Goal: Register for event/course

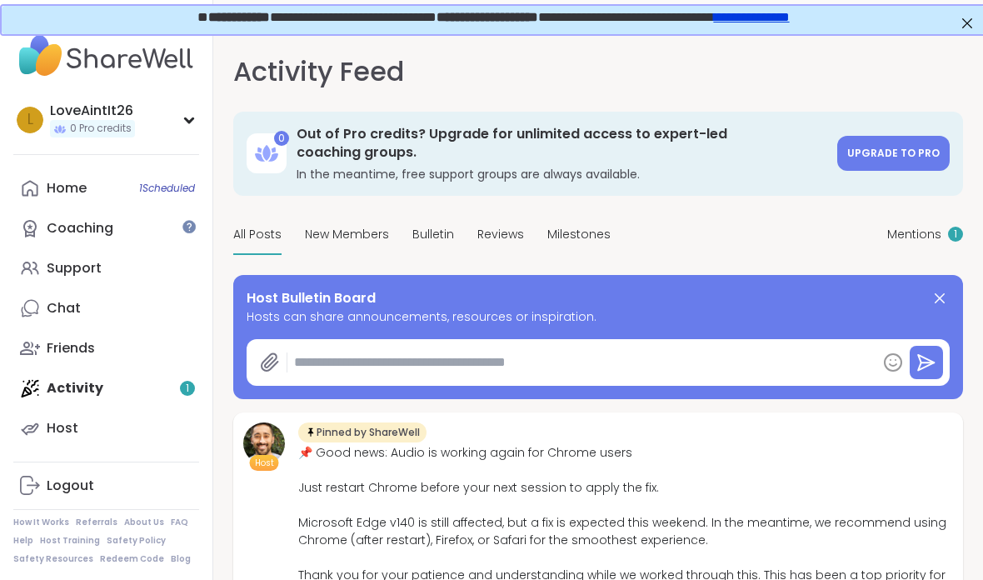
click at [86, 189] on div "Home 1 Scheduled" at bounding box center [67, 188] width 40 height 18
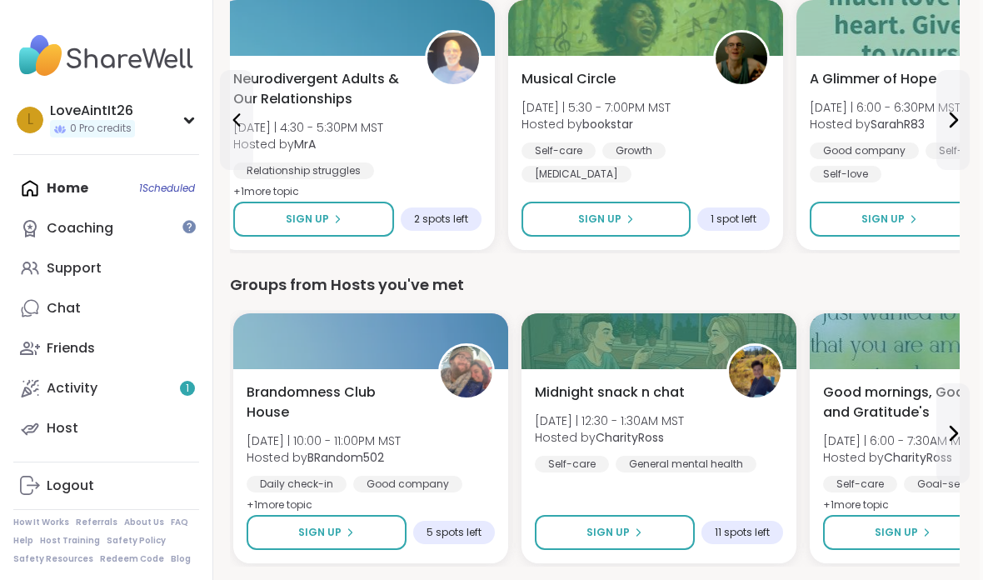
scroll to position [627, 3]
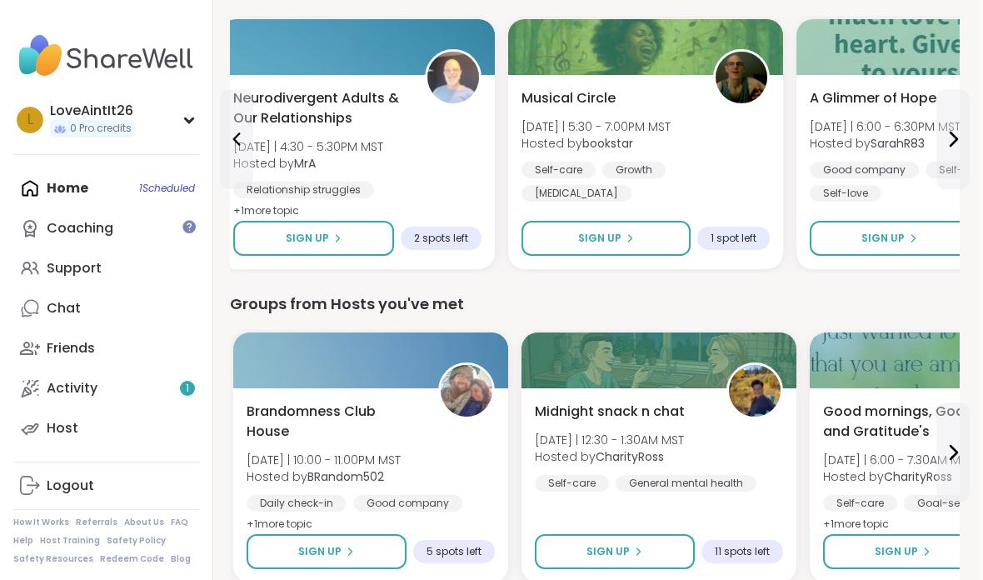
click at [707, 151] on div "Musical Circle [DATE] | 5:30 - 7:00PM MST Hosted by bookstar Self-care Growth […" at bounding box center [646, 144] width 248 height 113
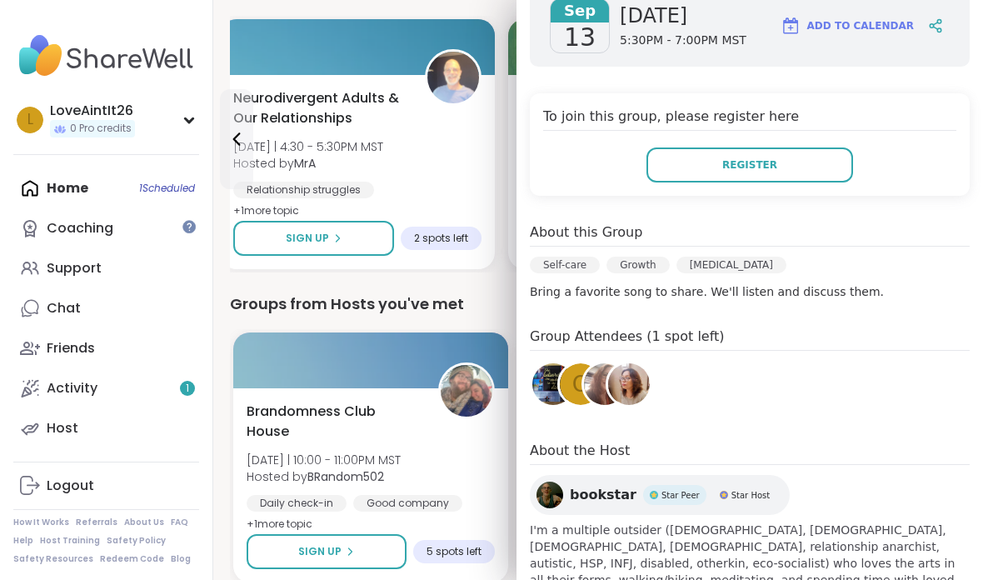
scroll to position [257, 0]
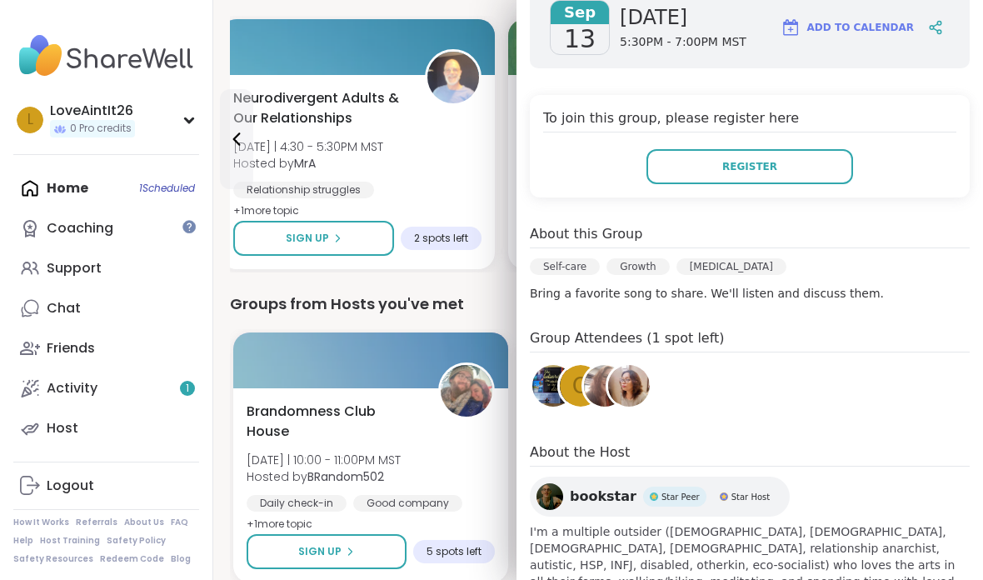
click at [771, 157] on button "Register" at bounding box center [750, 166] width 207 height 35
click at [485, 137] on div "Neurodivergent Adults & Our Relationships [DATE] | 4:30 - 5:30PM MST Hosted by …" at bounding box center [357, 172] width 275 height 194
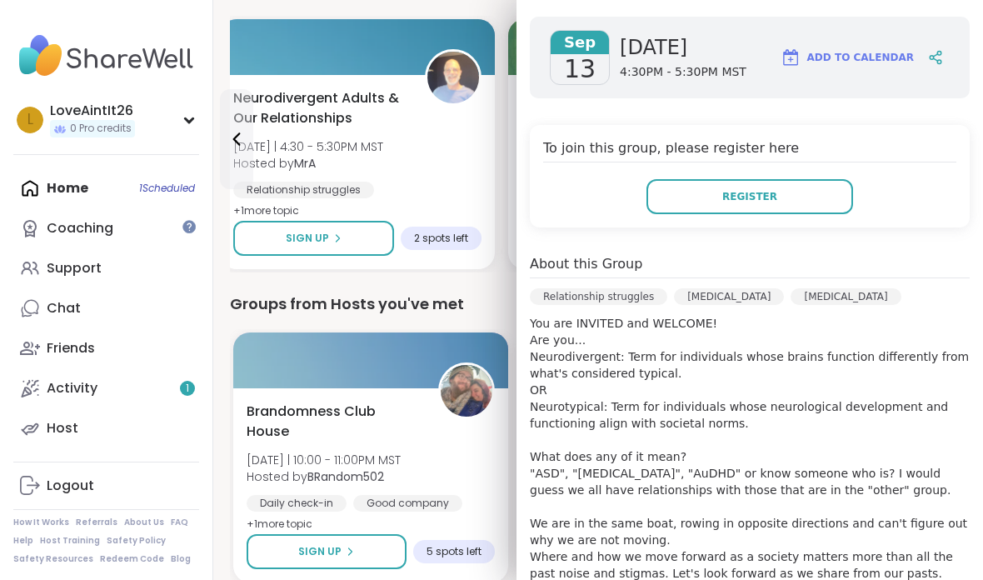
click at [161, 41] on img at bounding box center [106, 56] width 186 height 58
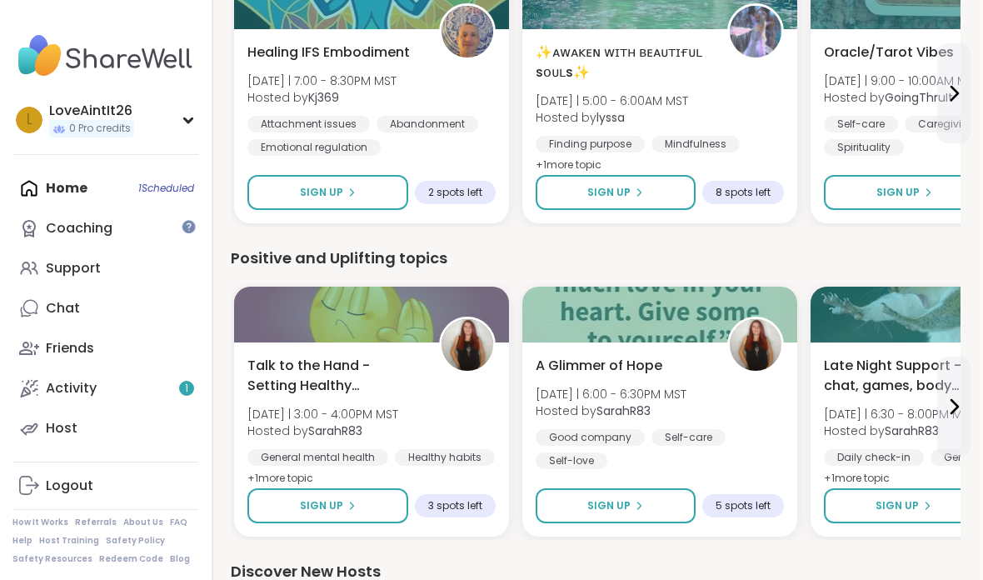
scroll to position [1613, 2]
click at [371, 507] on button "Sign Up" at bounding box center [327, 505] width 161 height 35
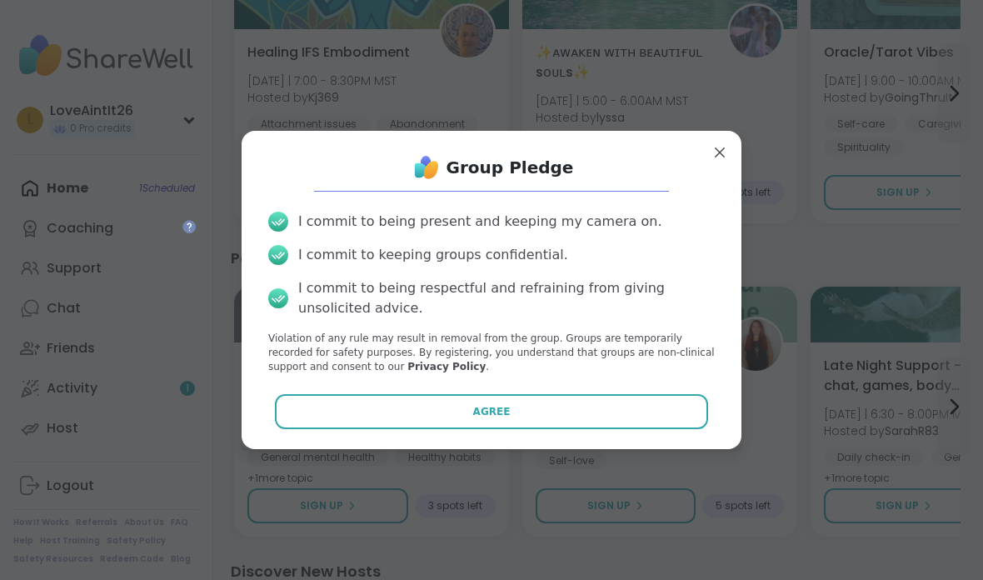
click at [527, 429] on button "Agree" at bounding box center [492, 411] width 434 height 35
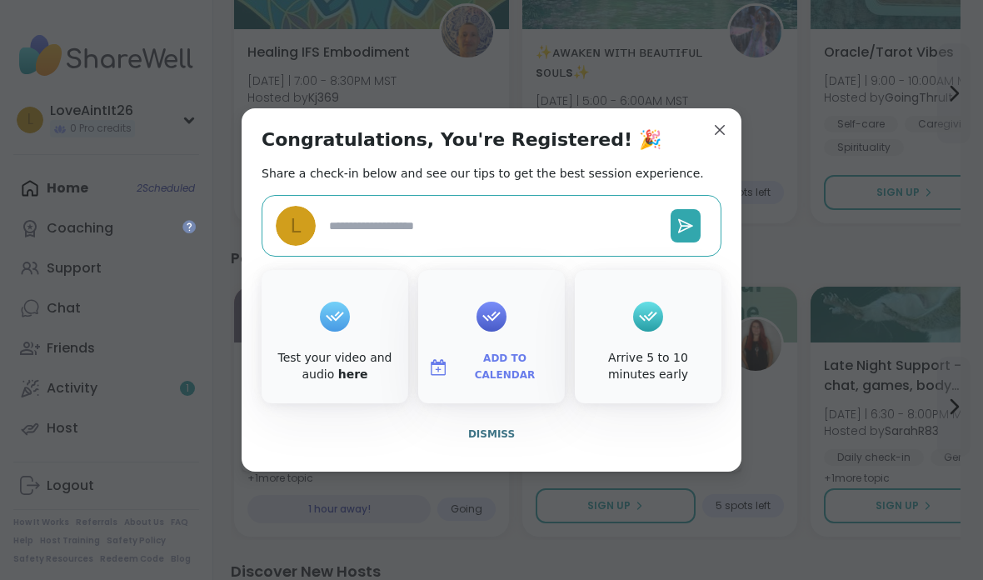
click at [503, 452] on button "Dismiss" at bounding box center [492, 434] width 460 height 35
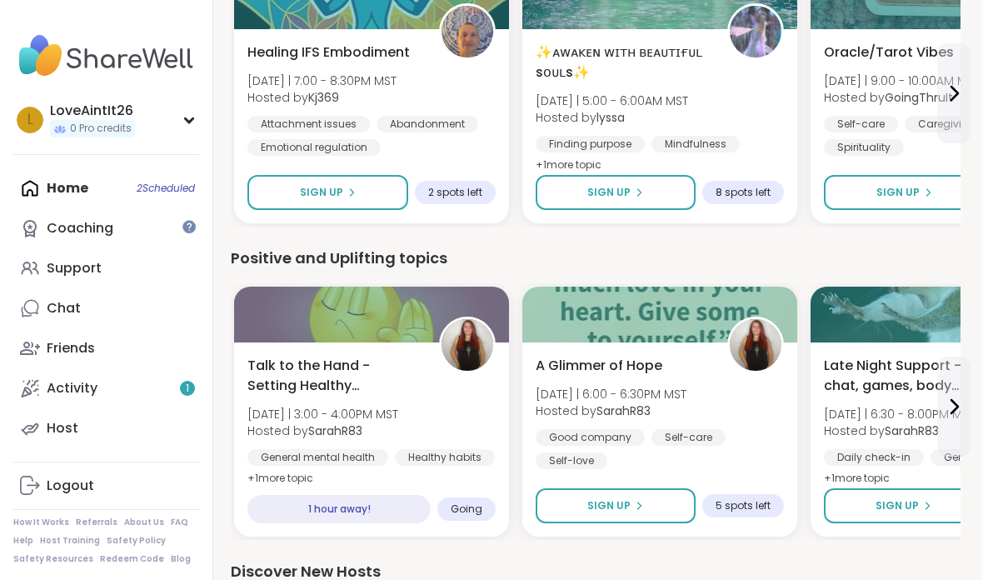
click at [401, 512] on div "1 hour away!" at bounding box center [338, 509] width 183 height 28
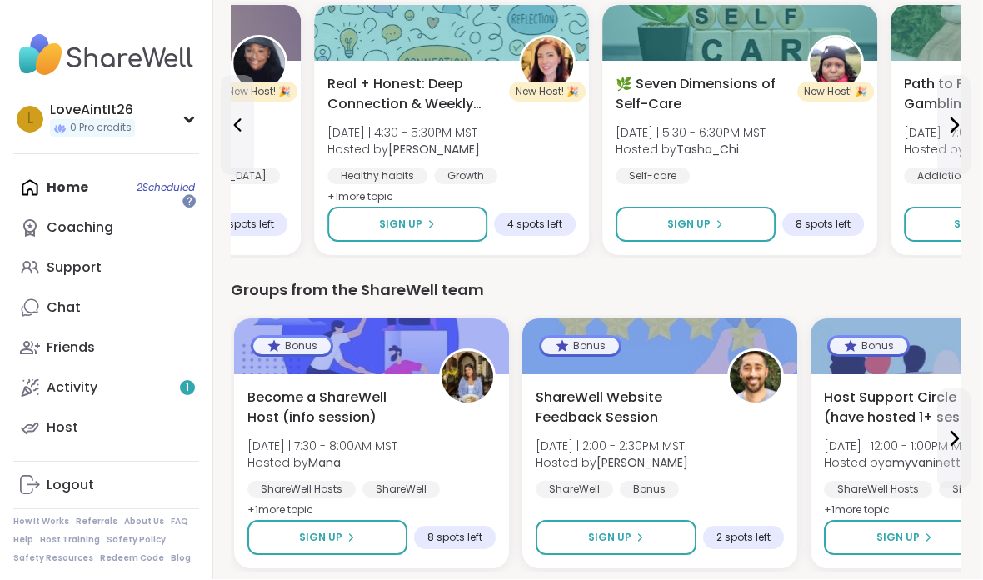
scroll to position [2204, 2]
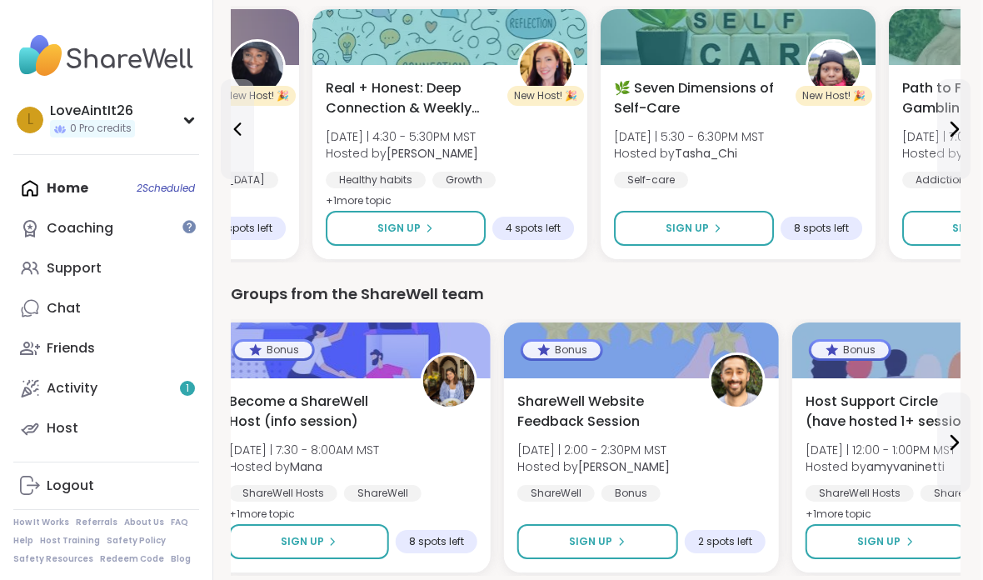
click at [137, 386] on link "Activity 1" at bounding box center [106, 388] width 186 height 40
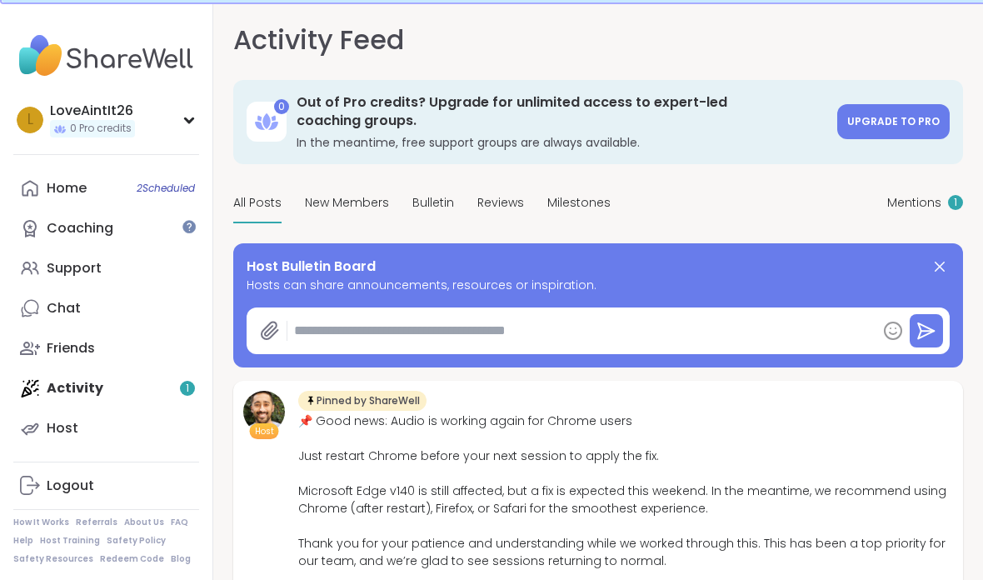
click at [108, 286] on link "Support" at bounding box center [106, 268] width 186 height 40
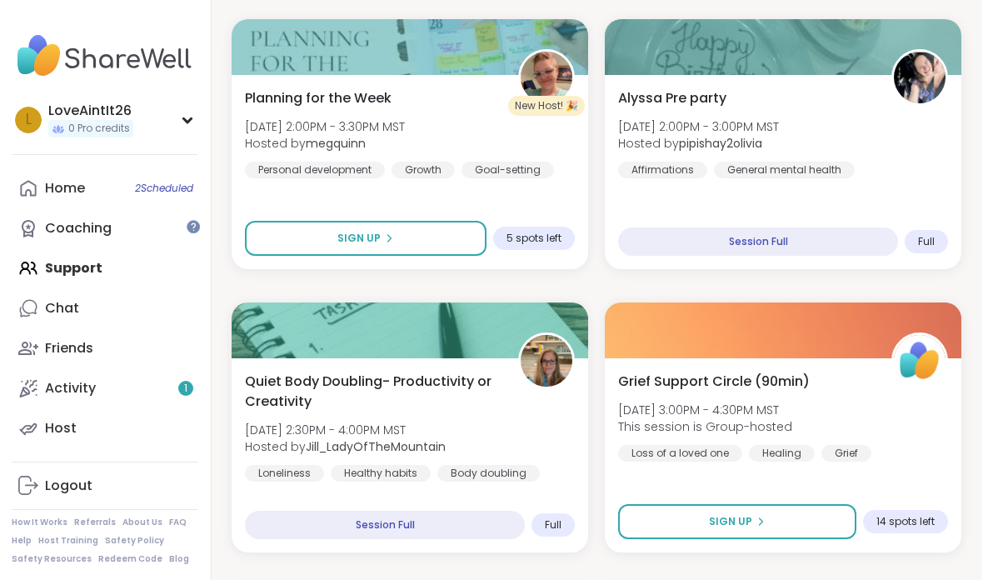
scroll to position [532, 3]
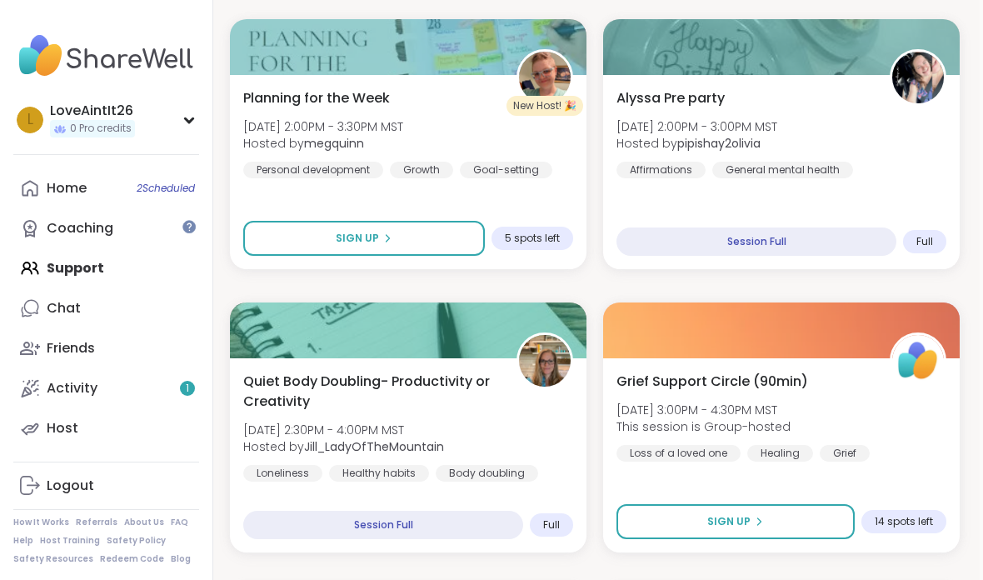
click at [857, 137] on div "Alyssa Pre party [DATE] 2:00PM - 3:00PM MST Hosted by pipishay2olivia Affirmati…" at bounding box center [782, 133] width 330 height 90
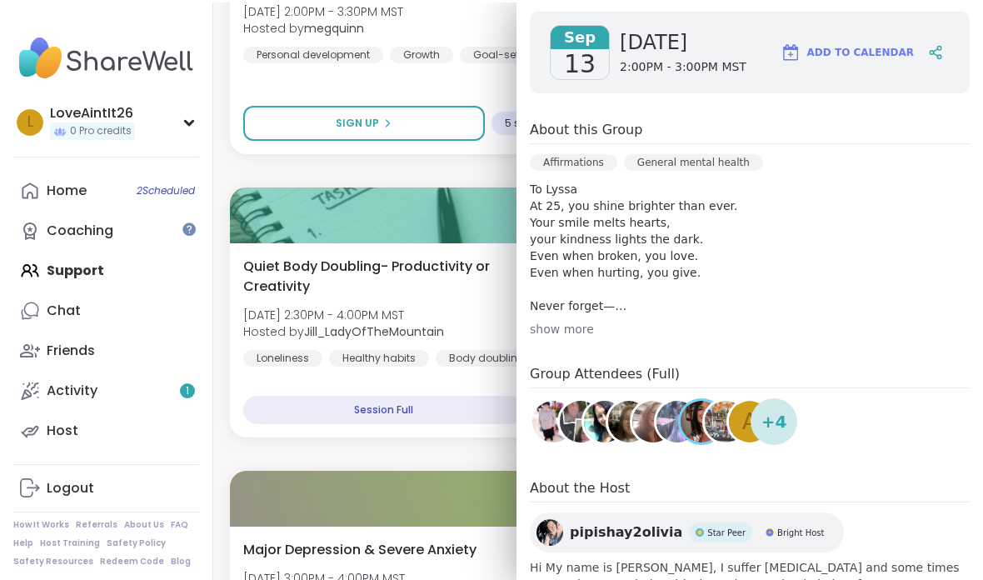
scroll to position [647, 3]
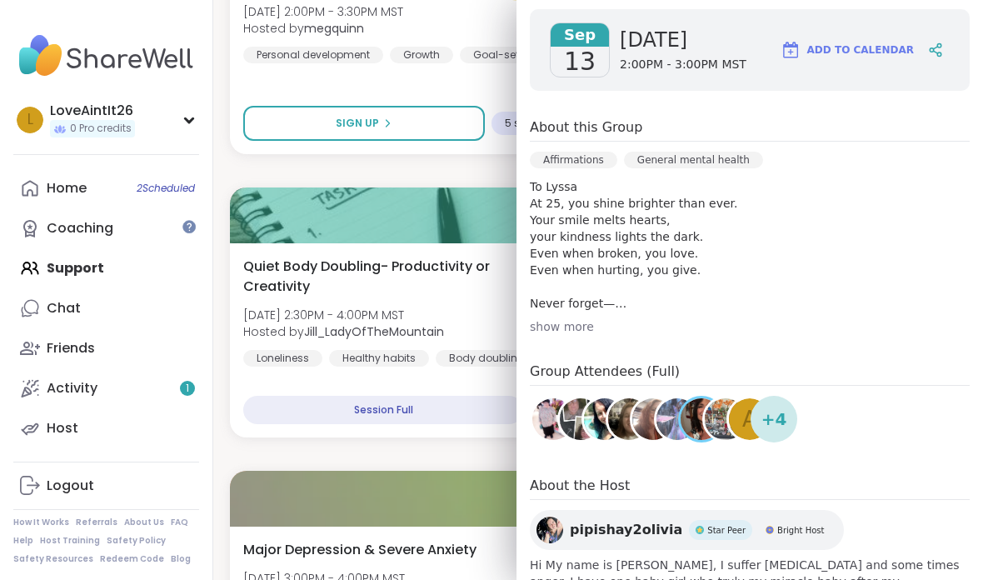
click at [567, 330] on div "show more" at bounding box center [750, 326] width 440 height 17
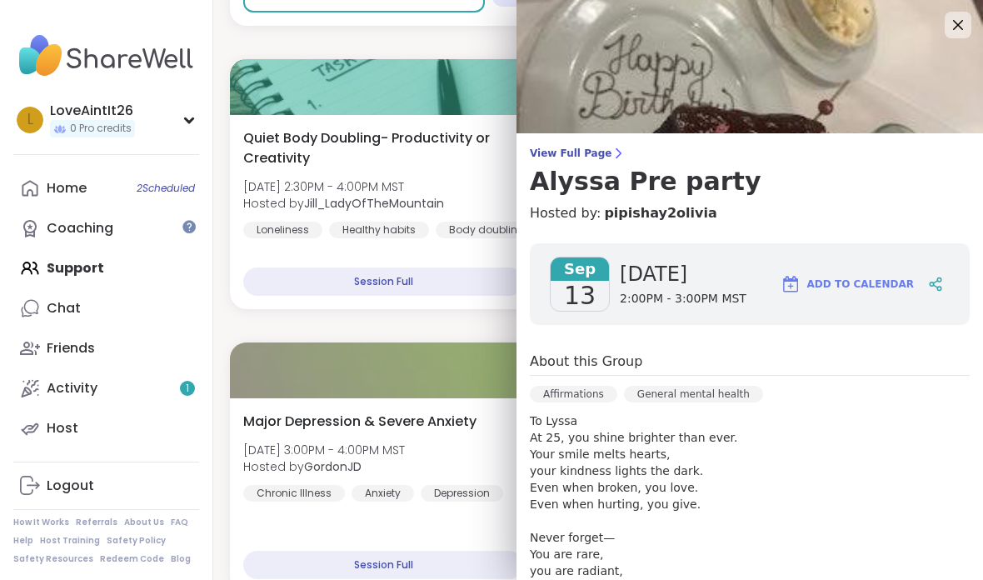
scroll to position [0, 0]
click at [948, 27] on icon at bounding box center [958, 25] width 20 height 20
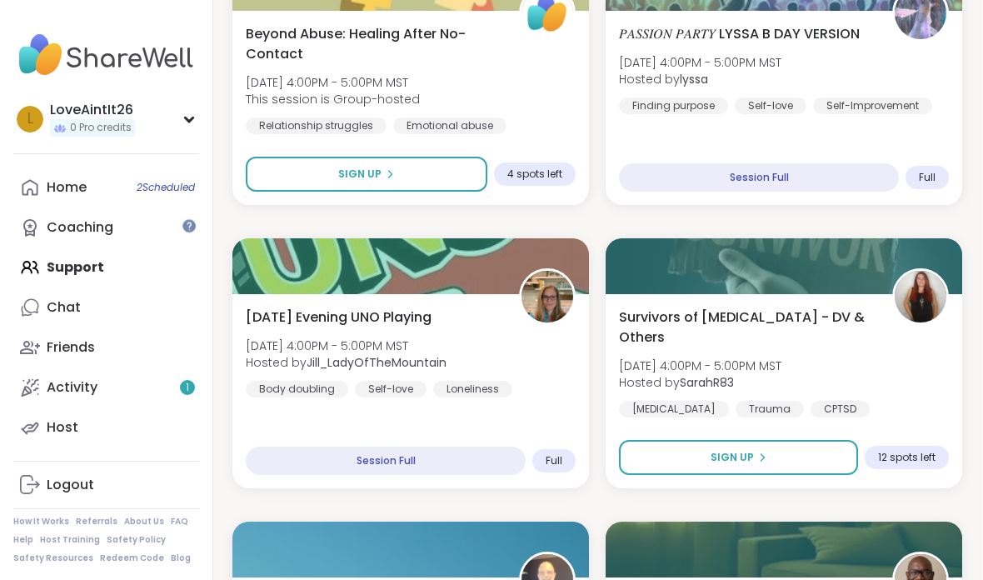
scroll to position [1434, 1]
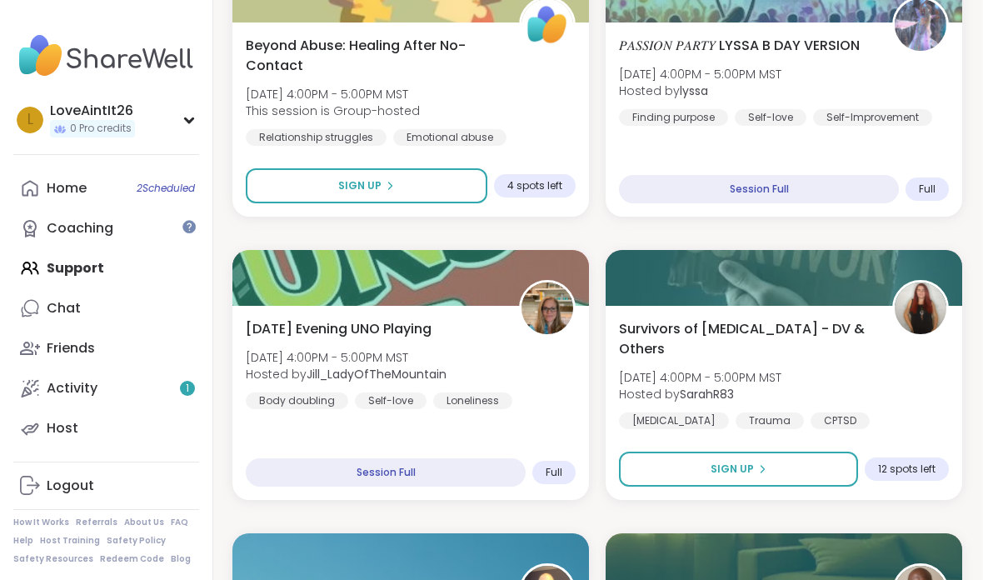
click at [857, 66] on div "𝑃𝐴𝑆𝑆𝐼𝑂𝑁 𝑃𝐴𝑅𝑇𝑌 LYSSA B DAY VERSION [DATE] 4:00PM - 5:00PM MST Hosted by lyssa Fi…" at bounding box center [784, 81] width 330 height 90
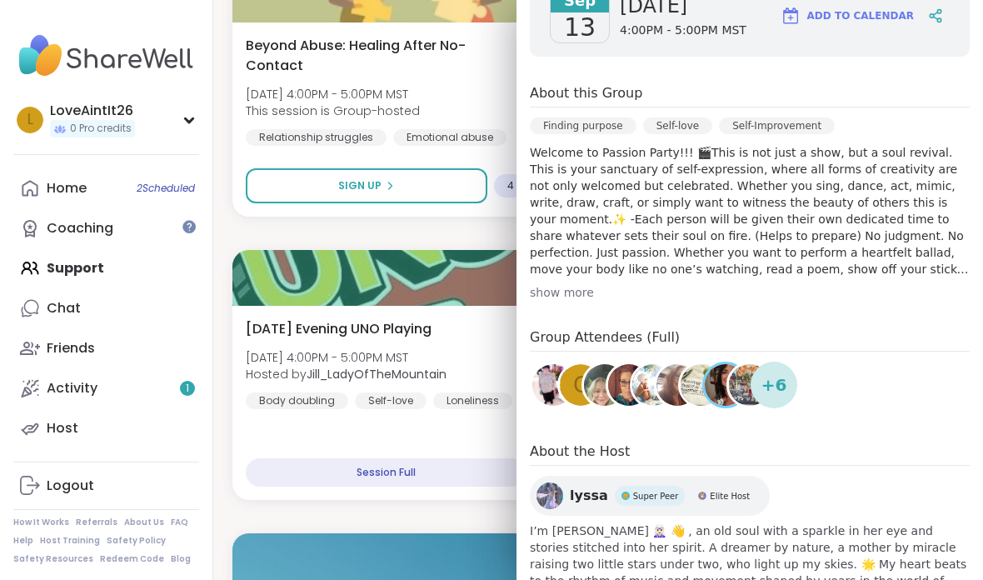
scroll to position [297, 0]
click at [557, 289] on div "show more" at bounding box center [750, 293] width 440 height 17
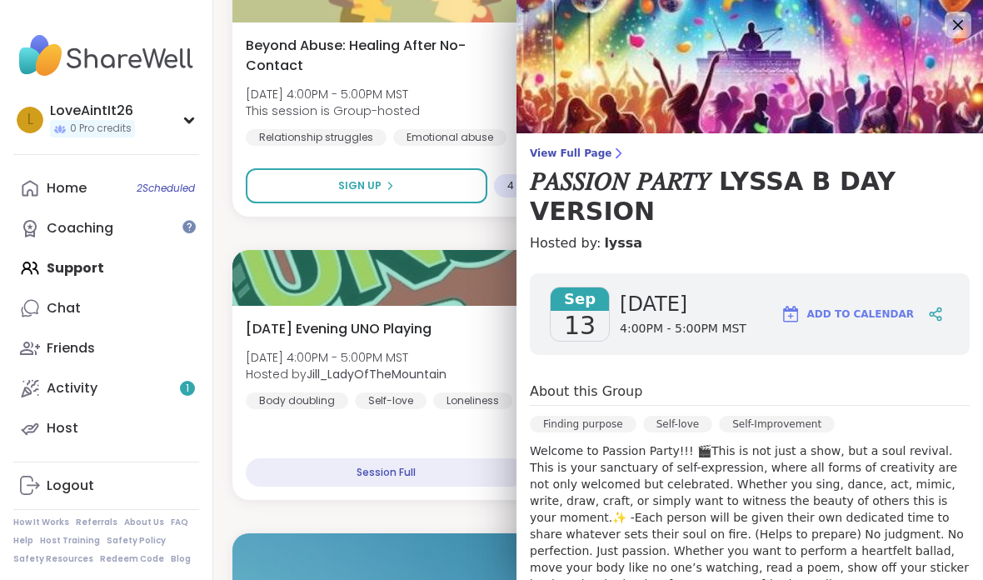
scroll to position [0, 0]
click at [457, 331] on div "[DATE] Evening UNO Playing [DATE] 4:00PM - 5:00PM MST Hosted by [PERSON_NAME] B…" at bounding box center [411, 364] width 330 height 90
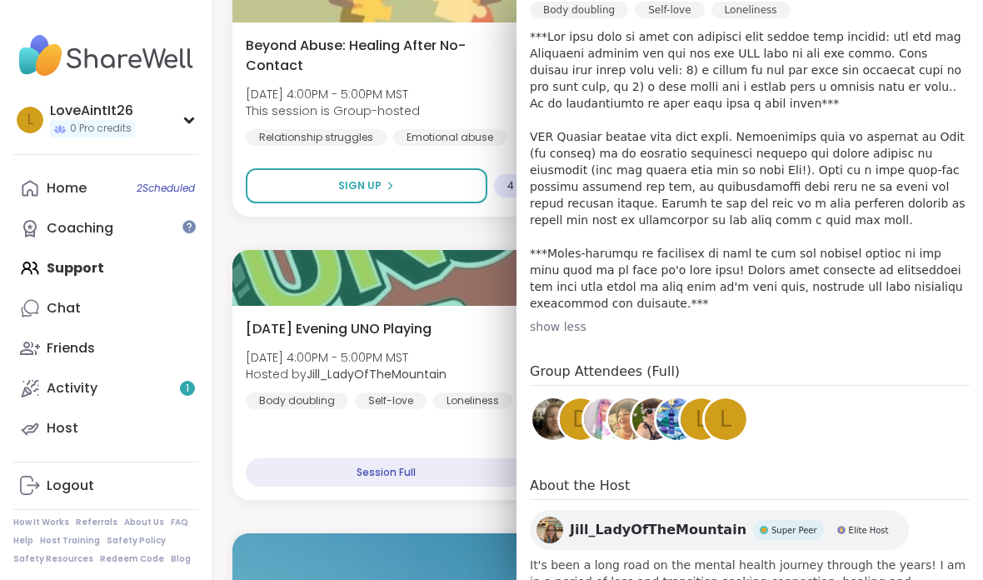
scroll to position [384, 0]
click at [468, 304] on div at bounding box center [410, 278] width 357 height 56
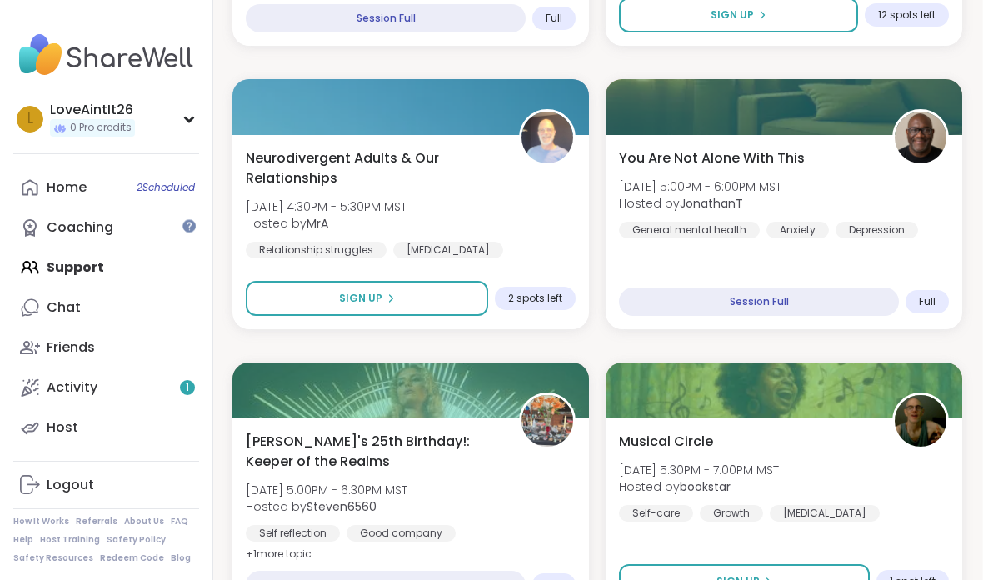
scroll to position [1888, 1]
click at [477, 17] on div "Session Full" at bounding box center [386, 18] width 280 height 28
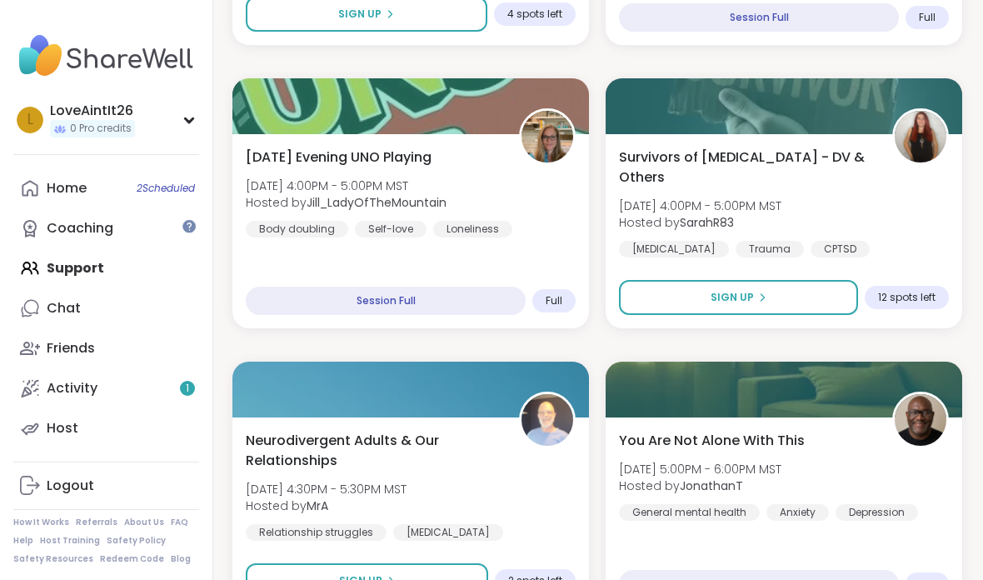
scroll to position [1575, 1]
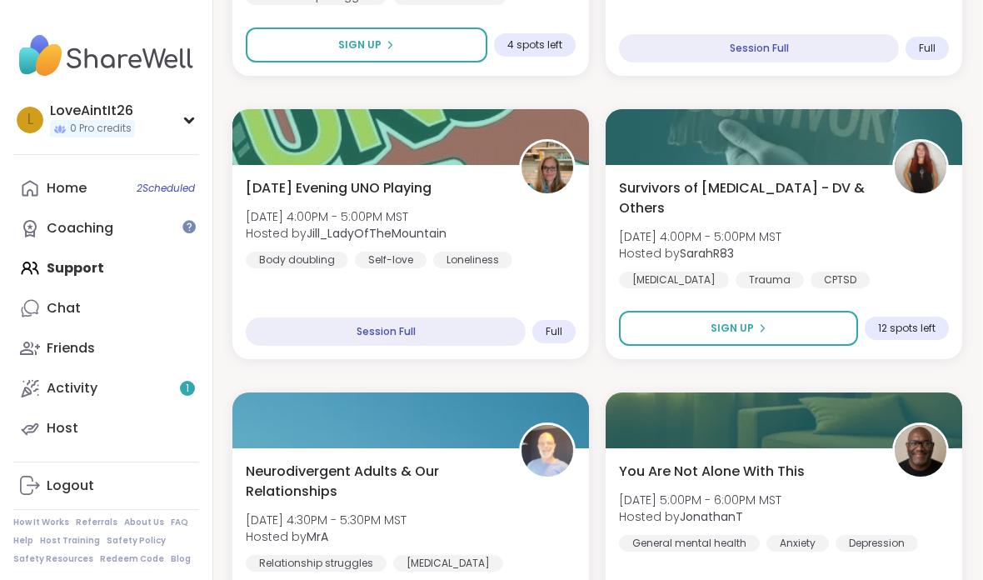
click at [388, 173] on div "[DATE] Evening UNO Playing [DATE] 4:00PM - 5:00PM MST Hosted by [PERSON_NAME] B…" at bounding box center [410, 262] width 357 height 194
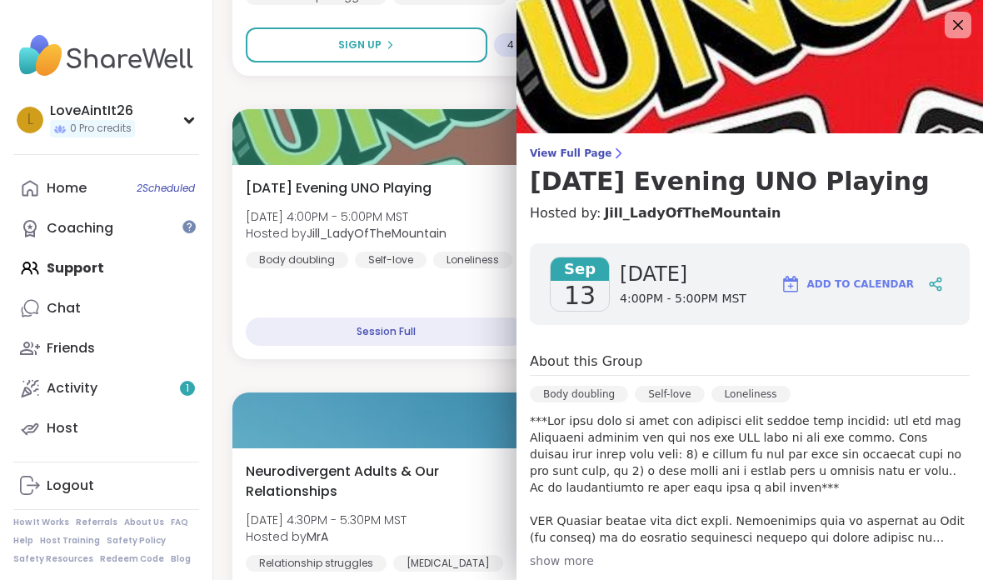
click at [421, 176] on div "[DATE] Evening UNO Playing [DATE] 4:00PM - 5:00PM MST Hosted by [PERSON_NAME] B…" at bounding box center [410, 262] width 357 height 194
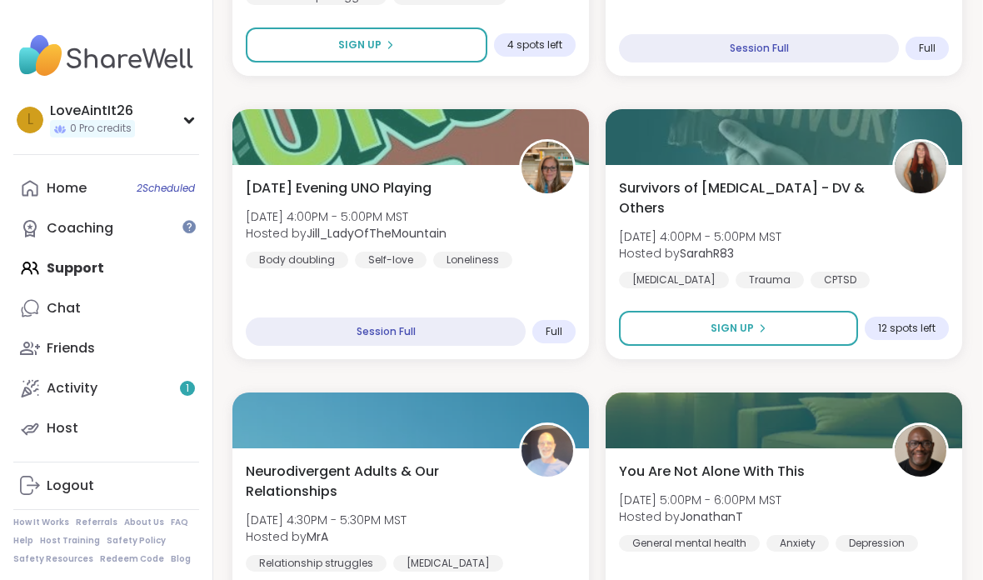
click at [419, 192] on span "[DATE] Evening UNO Playing" at bounding box center [339, 188] width 186 height 20
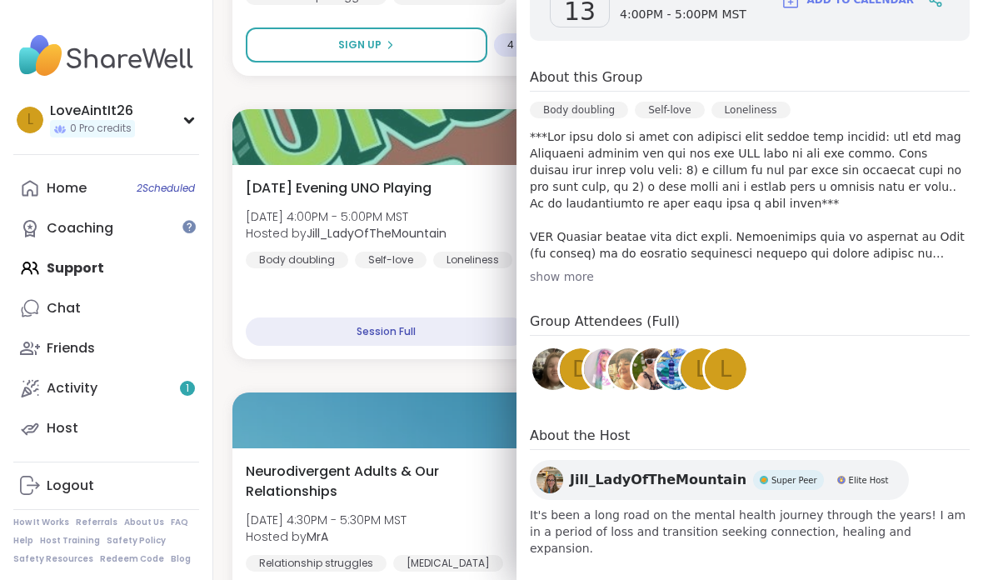
scroll to position [284, 0]
click at [424, 130] on div at bounding box center [410, 137] width 357 height 56
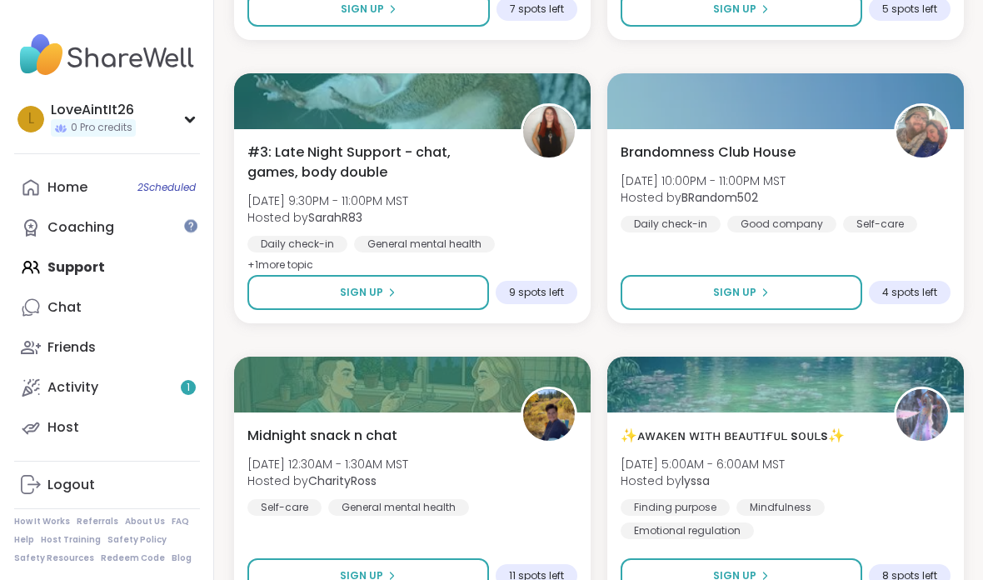
scroll to position [3596, 0]
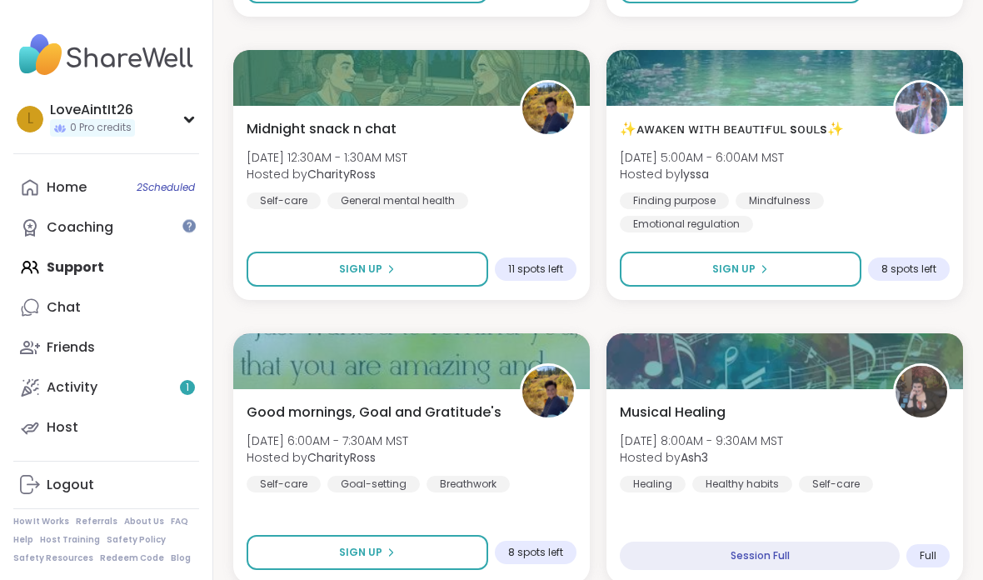
click at [438, 252] on button "Sign Up" at bounding box center [368, 269] width 242 height 35
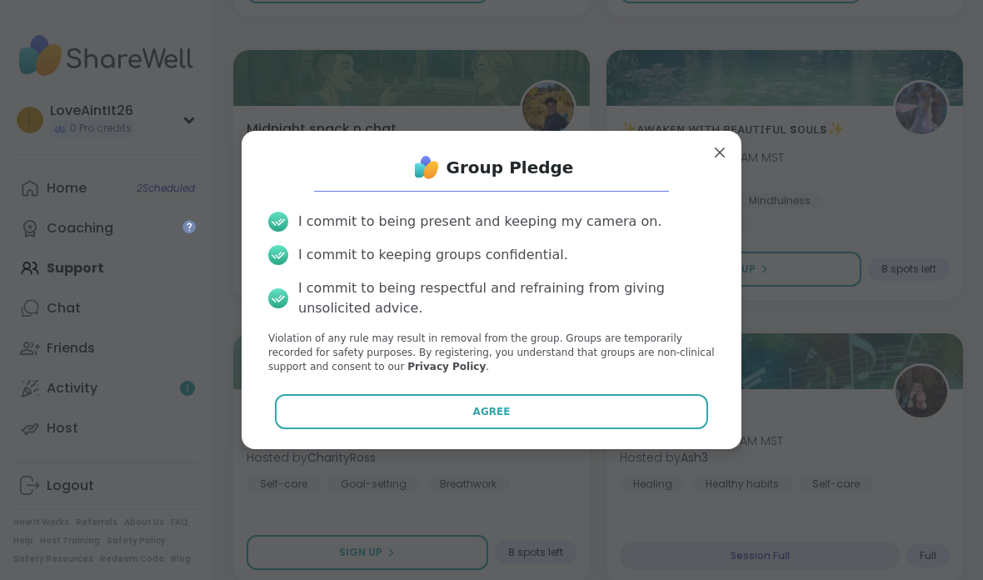
click at [507, 419] on span "Agree" at bounding box center [491, 411] width 37 height 15
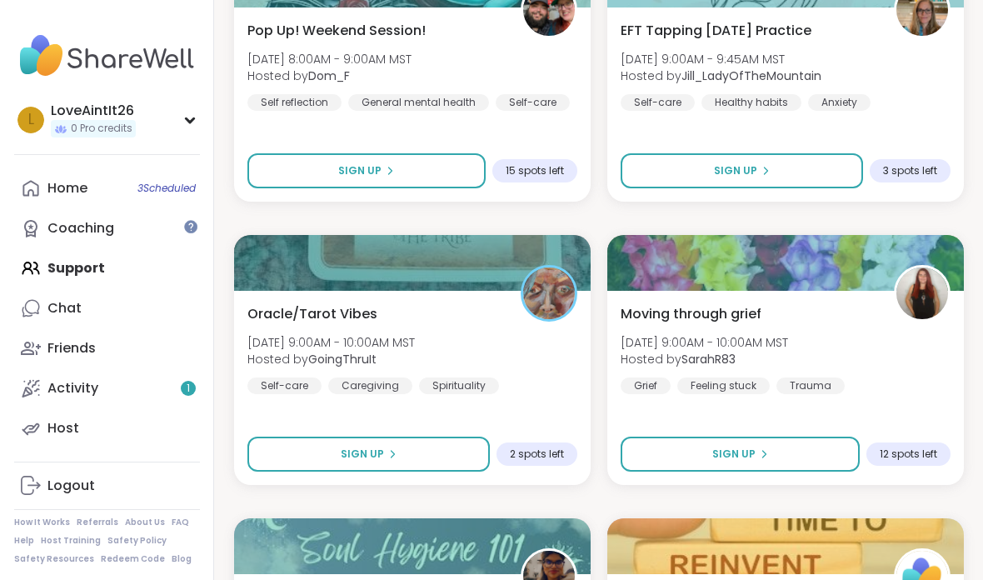
scroll to position [4566, 1]
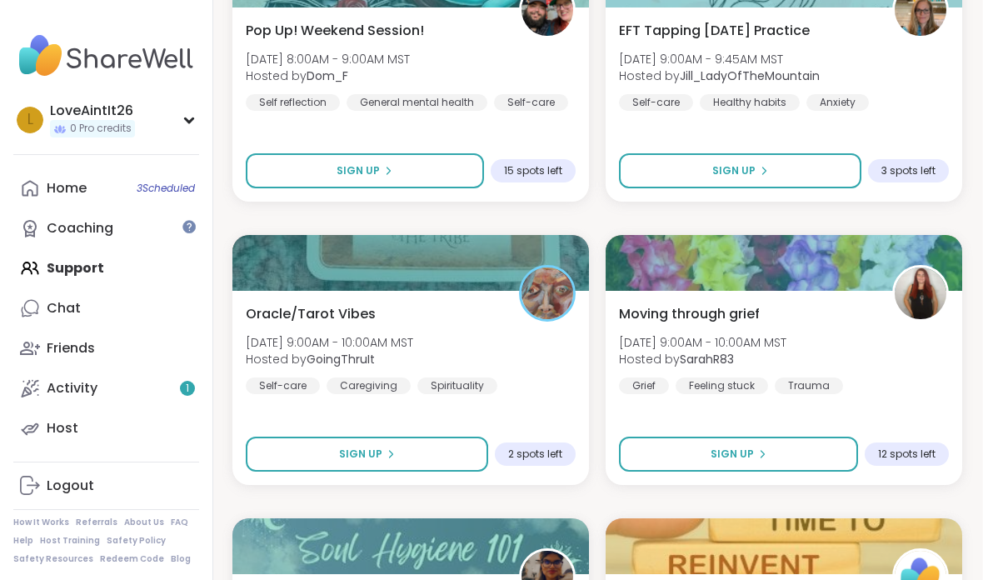
click at [472, 327] on div "Oracle/Tarot Vibes [DATE] 9:00AM - 10:00AM MST Hosted by GoingThruIt Self-care …" at bounding box center [411, 349] width 330 height 90
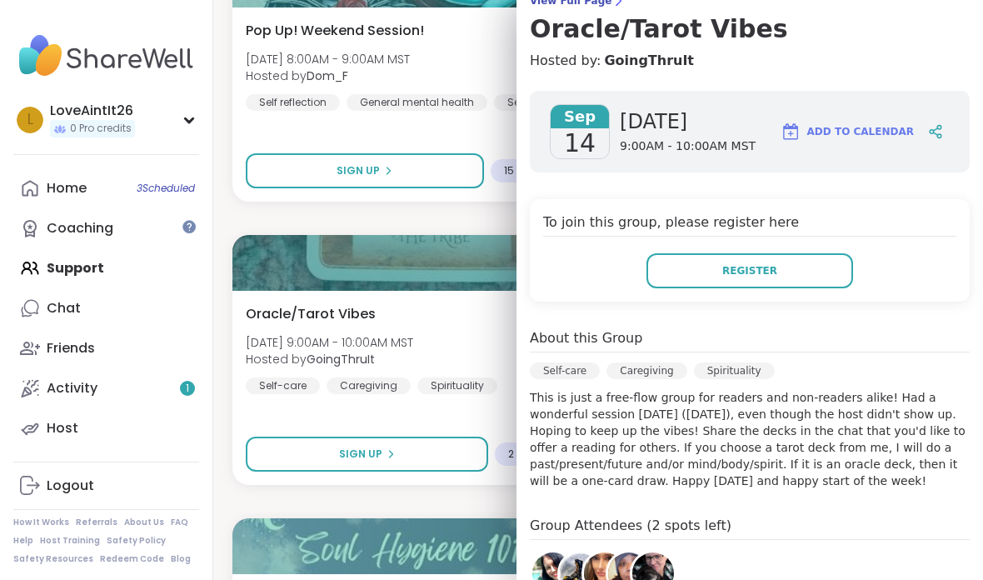
scroll to position [153, 0]
click at [802, 297] on div "To join this group, please register here Register" at bounding box center [750, 249] width 440 height 102
click at [742, 265] on span "Register" at bounding box center [749, 269] width 55 height 15
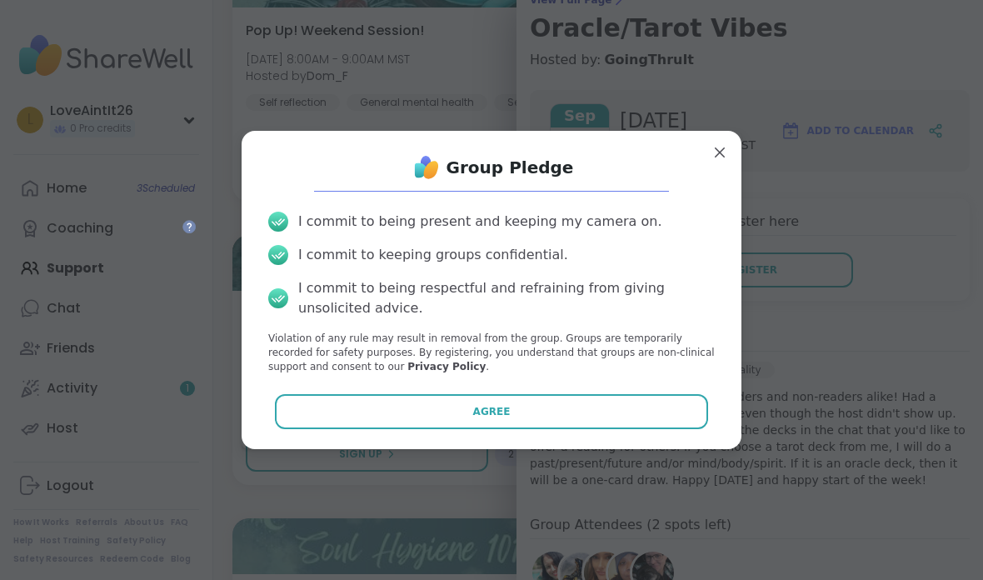
click at [551, 429] on button "Agree" at bounding box center [492, 411] width 434 height 35
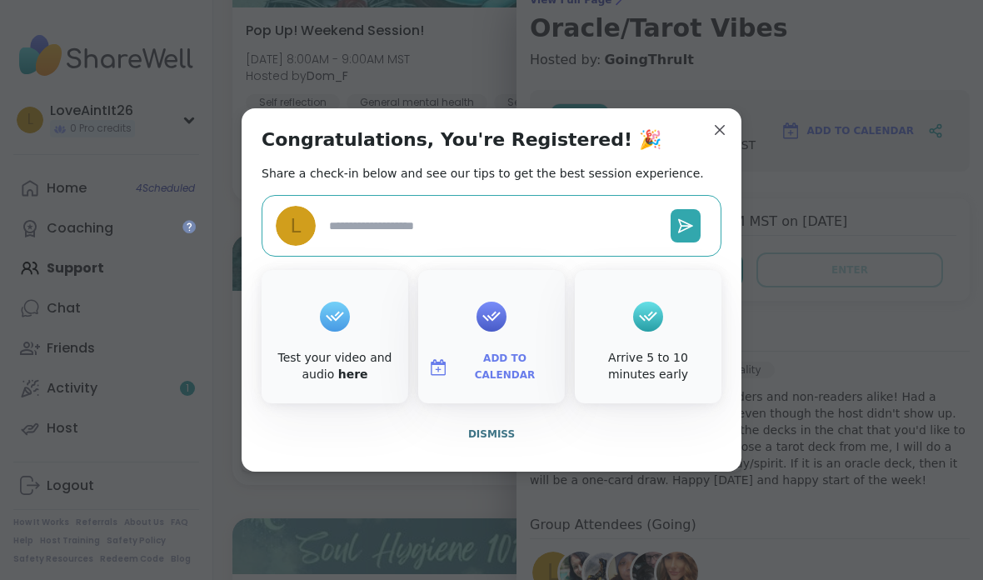
click at [499, 440] on span "Dismiss" at bounding box center [491, 434] width 47 height 12
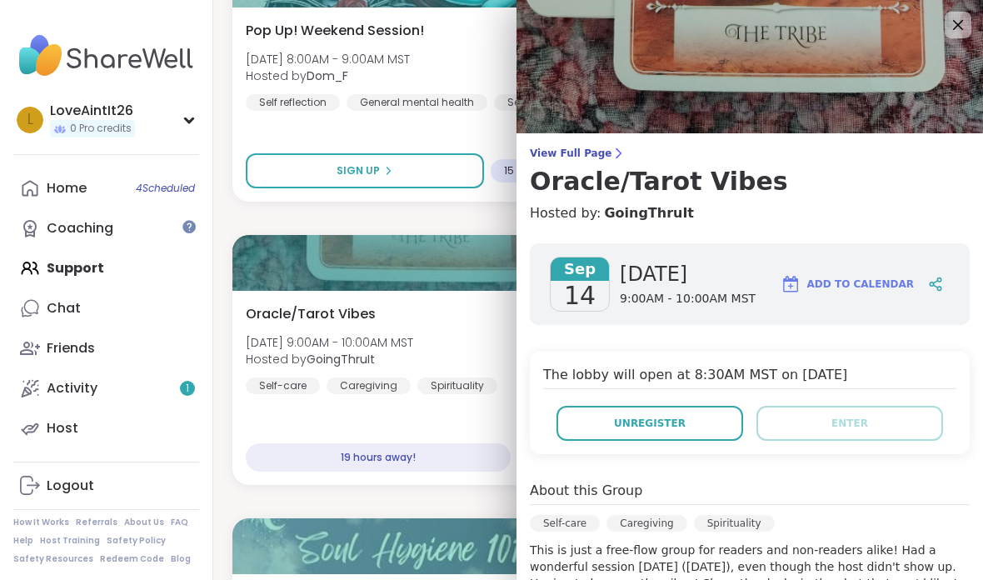
scroll to position [0, 0]
click at [954, 20] on icon at bounding box center [958, 25] width 10 height 10
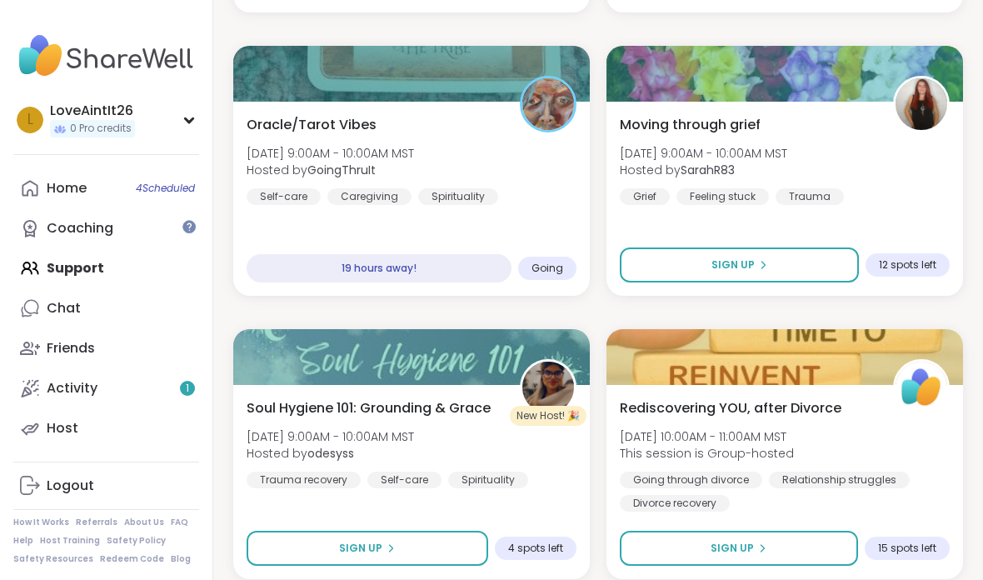
scroll to position [4822, 0]
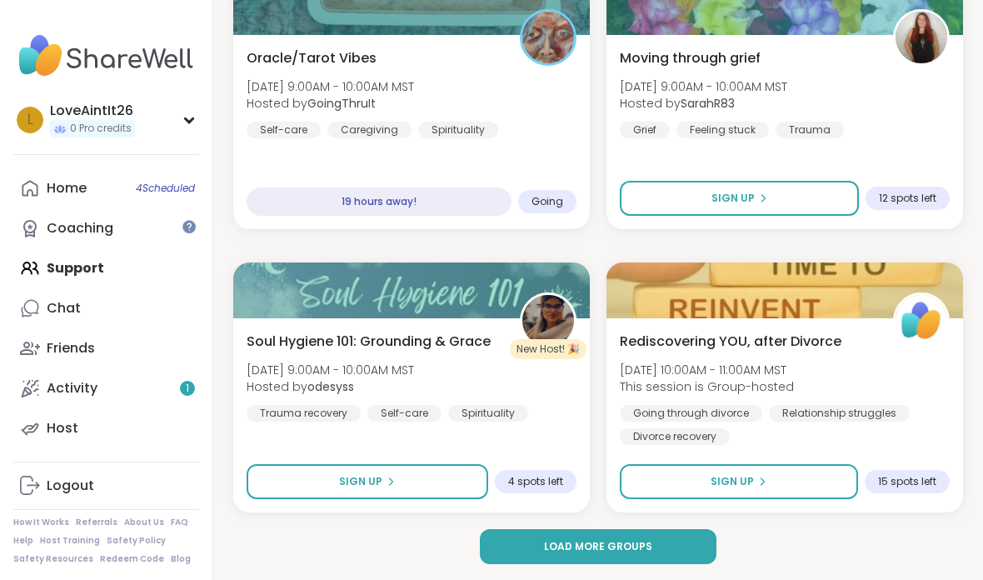
click at [836, 277] on div at bounding box center [785, 290] width 357 height 56
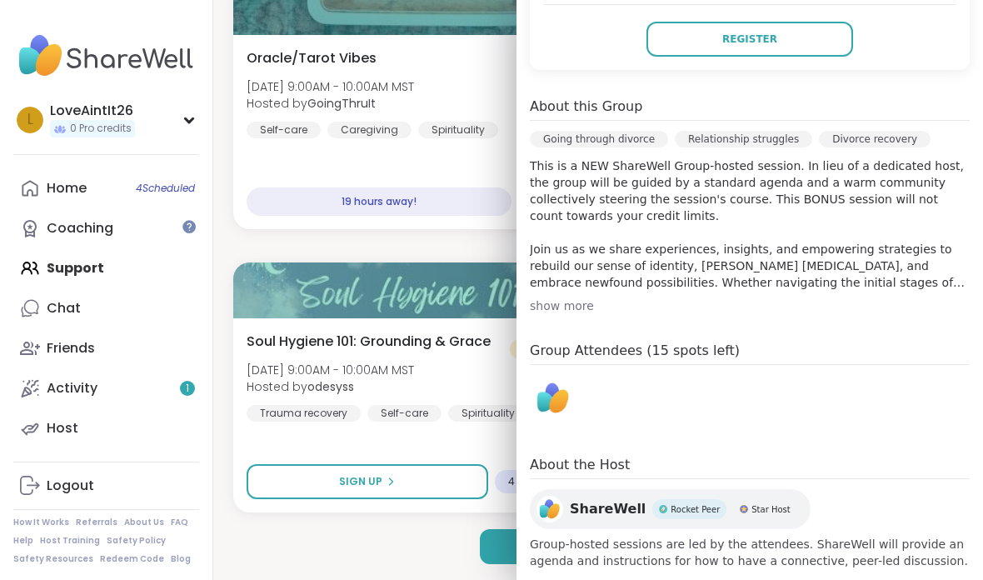
scroll to position [413, 0]
click at [781, 22] on button "Register" at bounding box center [750, 39] width 207 height 35
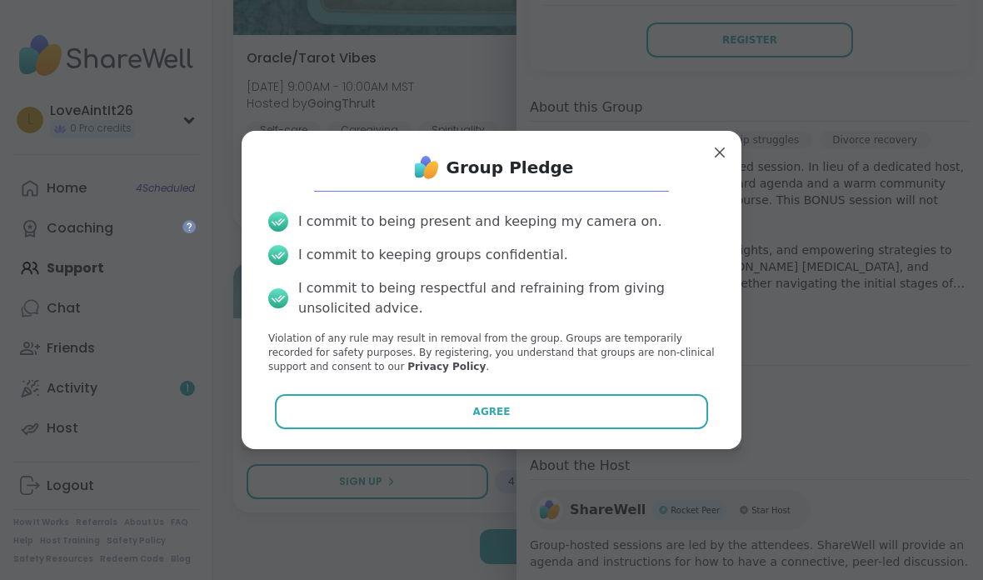
click at [608, 416] on button "Agree" at bounding box center [492, 411] width 434 height 35
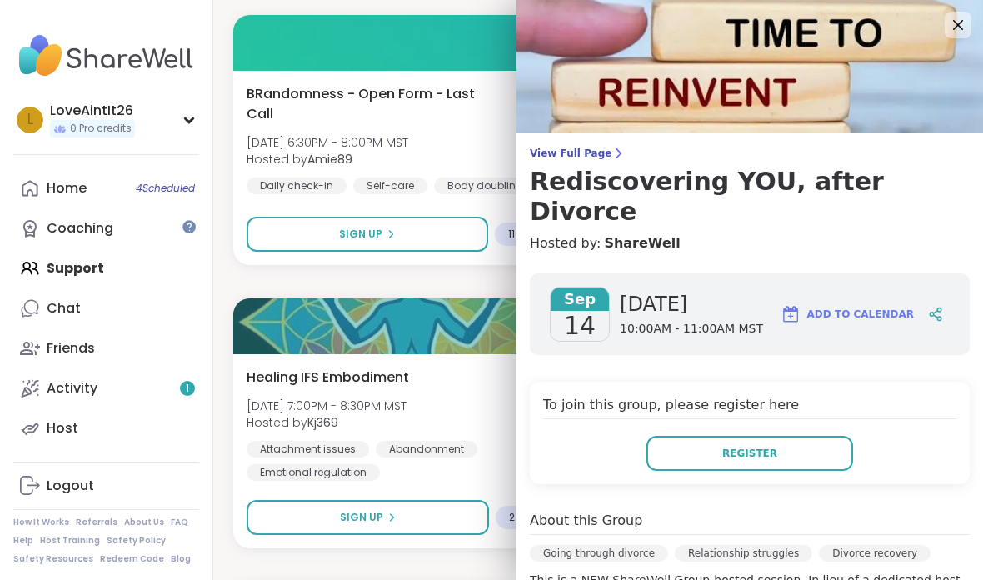
scroll to position [0, 0]
click at [976, 8] on img at bounding box center [750, 66] width 467 height 133
click at [975, 7] on img at bounding box center [750, 66] width 467 height 133
click at [962, 32] on icon at bounding box center [958, 25] width 20 height 20
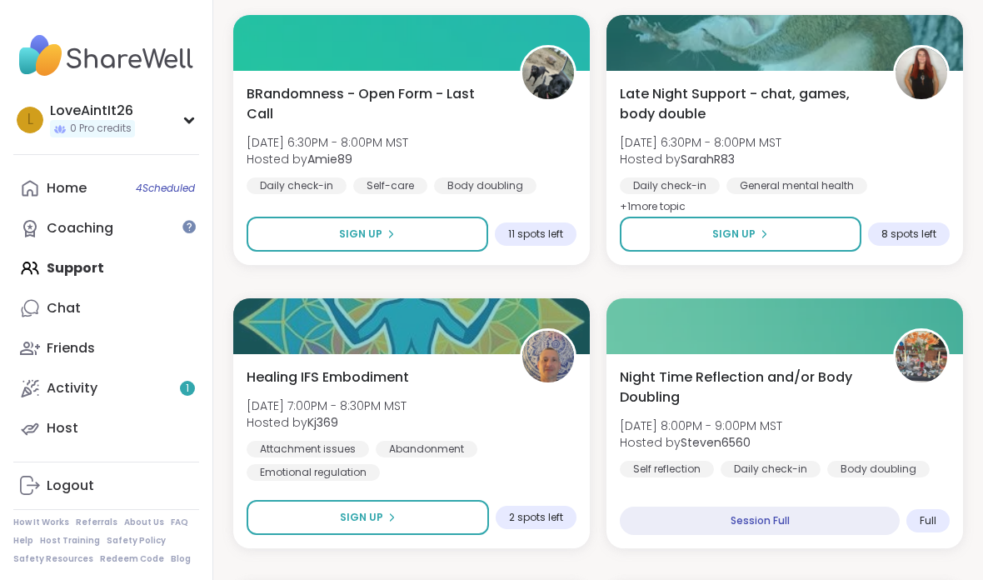
click at [74, 185] on div "Home 4 Scheduled" at bounding box center [67, 188] width 40 height 18
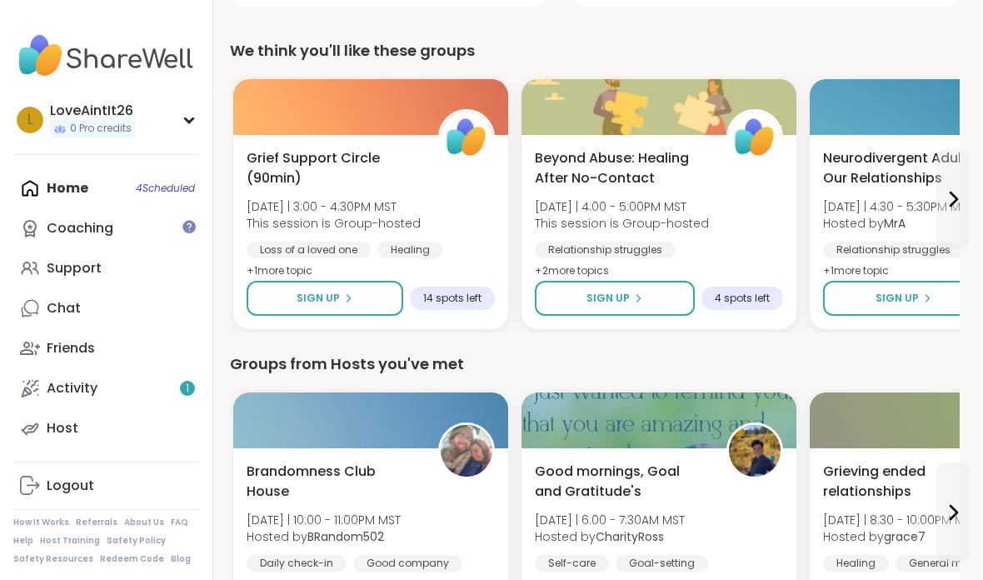
scroll to position [571, 3]
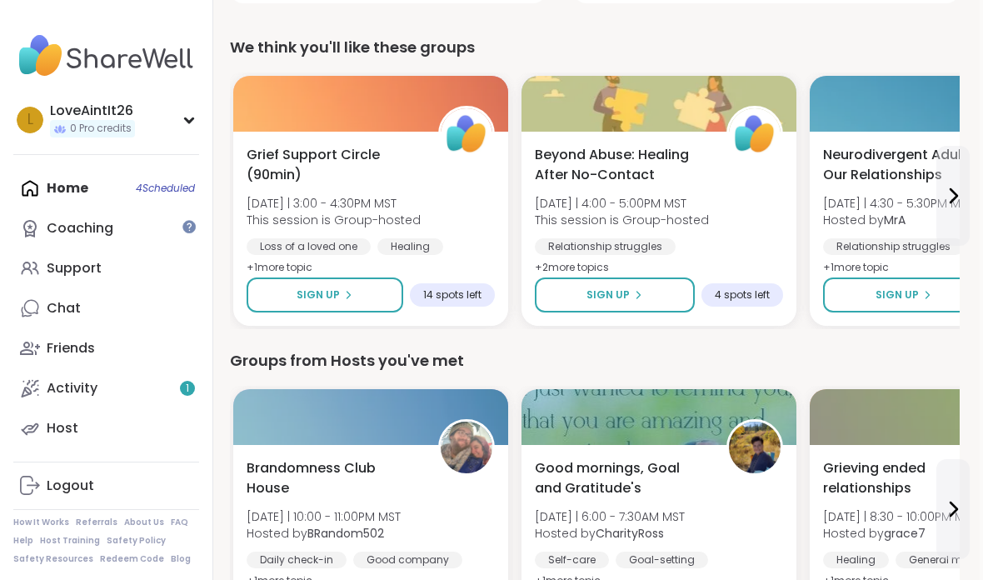
click at [72, 372] on link "Activity 1" at bounding box center [106, 388] width 186 height 40
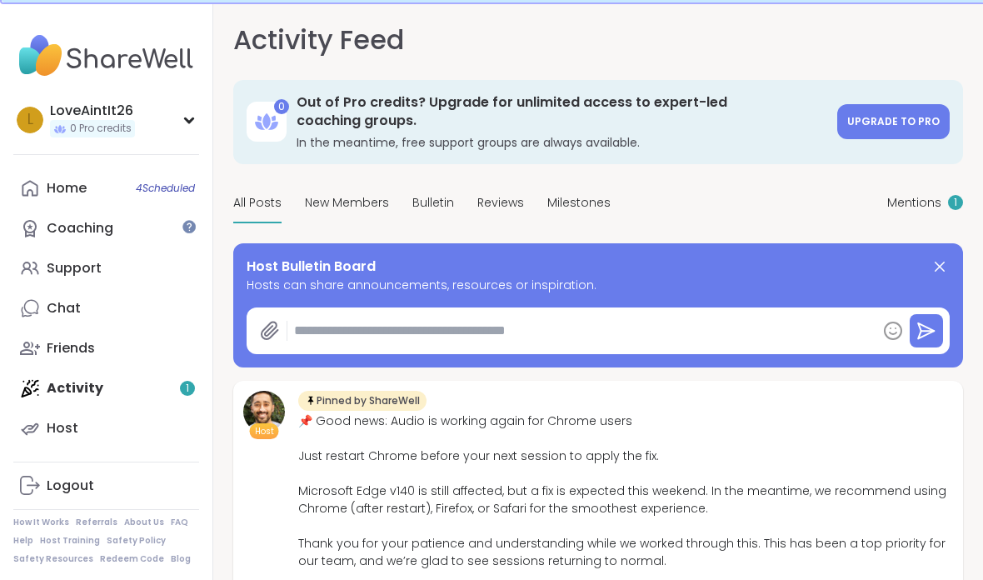
type textarea "*"
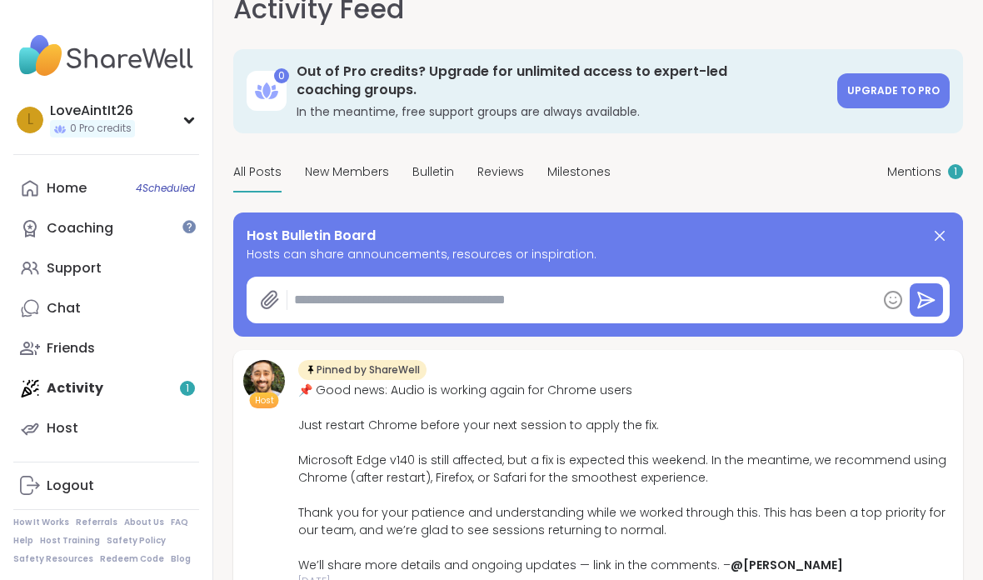
click at [939, 164] on span "Mentions" at bounding box center [914, 171] width 54 height 17
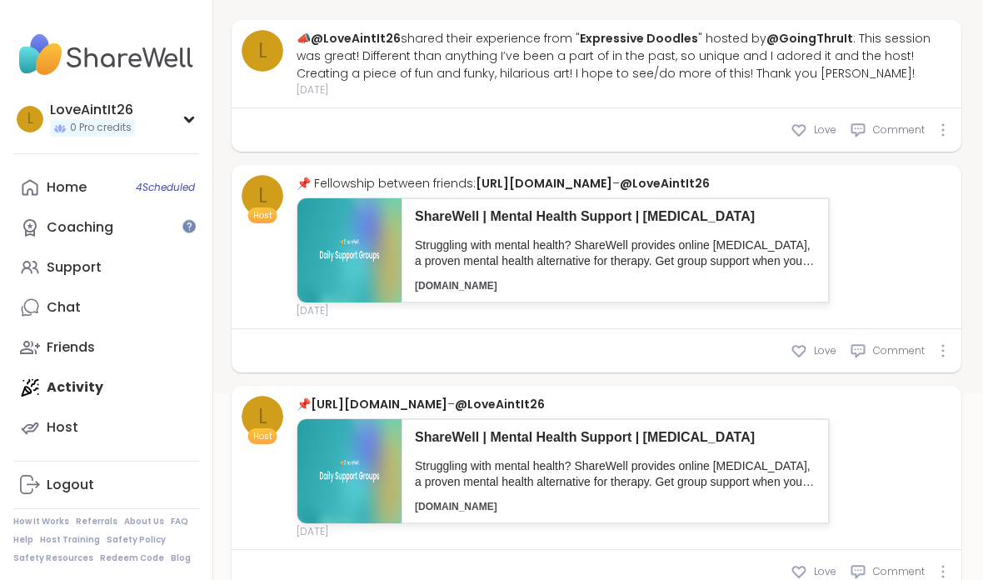
scroll to position [259, 2]
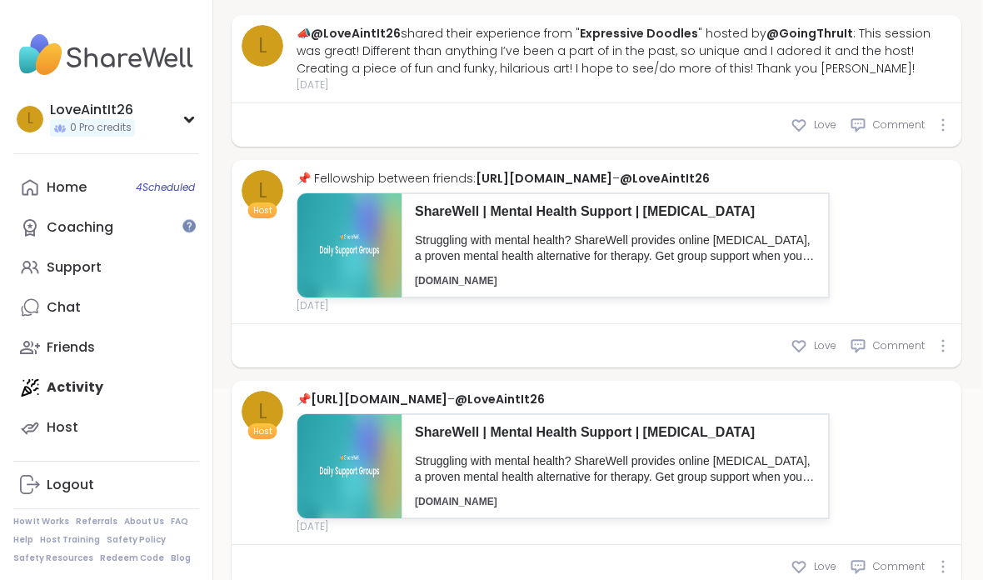
click at [830, 278] on div "ShareWell | Mental Health Support | [MEDICAL_DATA] Struggling with mental healt…" at bounding box center [563, 243] width 533 height 111
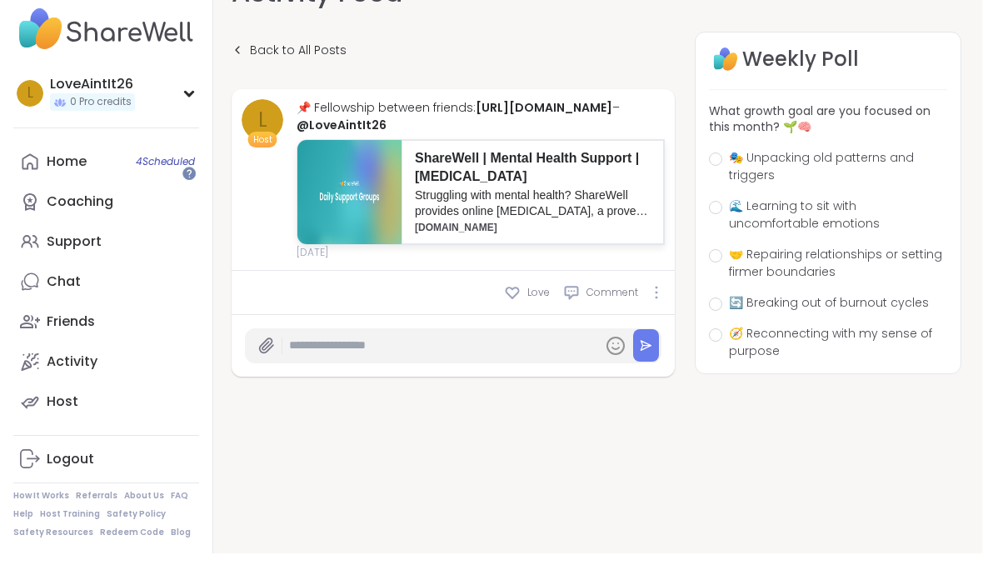
scroll to position [67, 1]
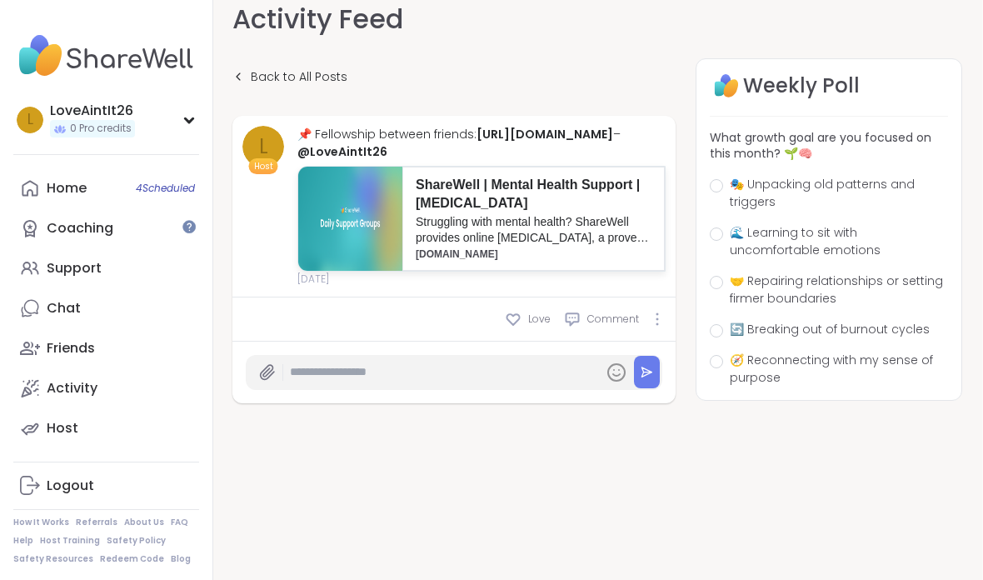
click at [792, 228] on span "🌊 Learning to sit with uncomfortable emotions" at bounding box center [839, 241] width 218 height 35
